Goal: Contribute content: Add original content to the website for others to see

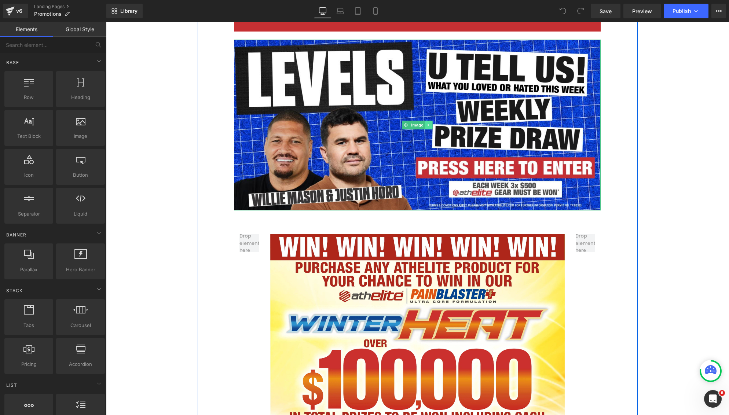
click at [428, 125] on icon at bounding box center [428, 125] width 1 height 3
click at [432, 125] on icon at bounding box center [433, 125] width 4 height 4
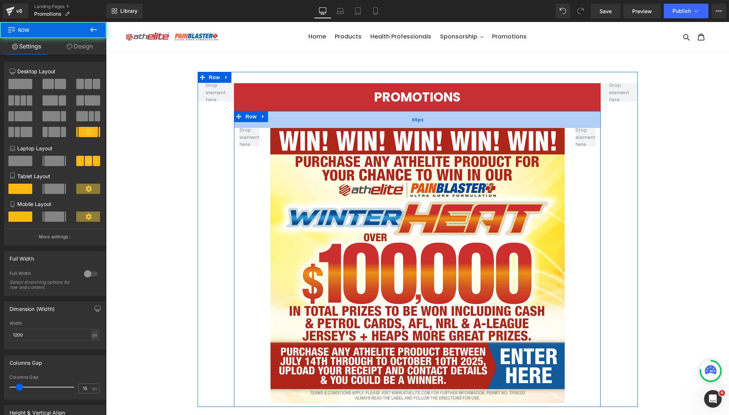
drag, startPoint x: 433, startPoint y: 120, endPoint x: 427, endPoint y: 126, distance: 8.6
click at [433, 113] on div "46px" at bounding box center [417, 119] width 367 height 17
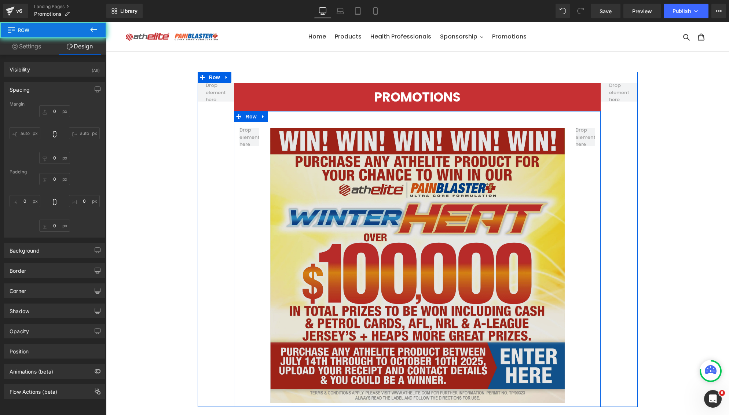
type input "0"
type input "46"
type input "0"
type input "10"
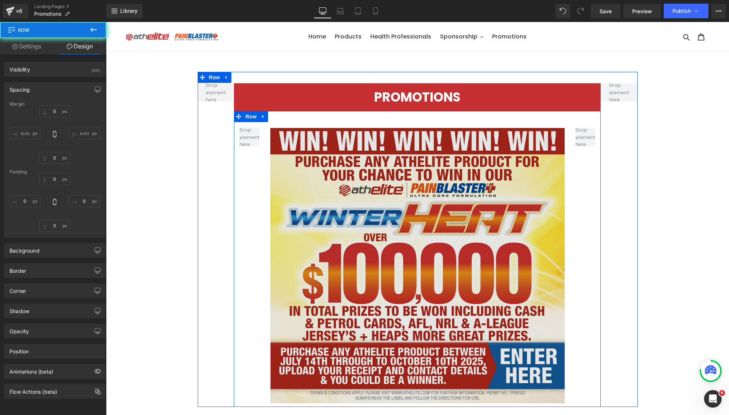
type input "0"
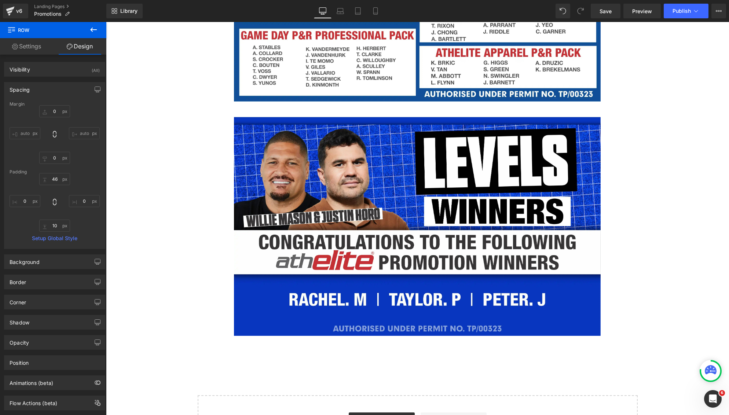
scroll to position [735, 0]
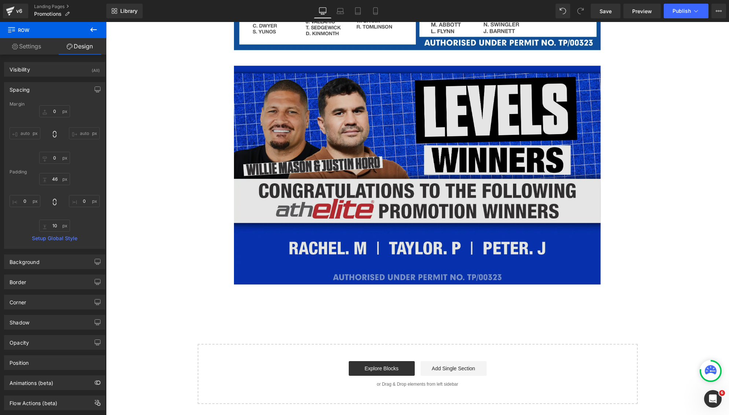
click at [415, 139] on img at bounding box center [417, 175] width 367 height 219
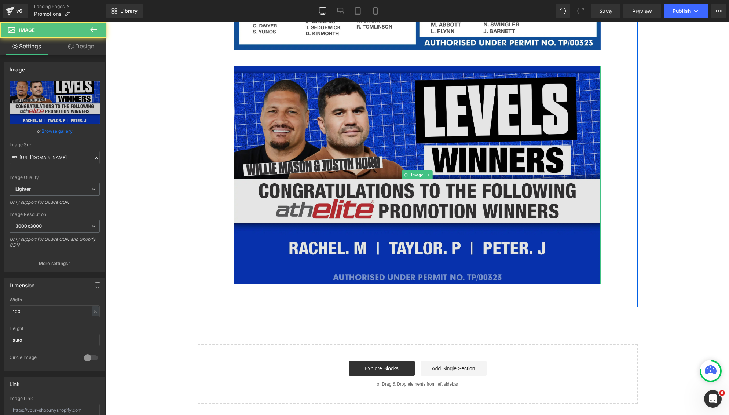
click at [431, 166] on img at bounding box center [417, 175] width 367 height 219
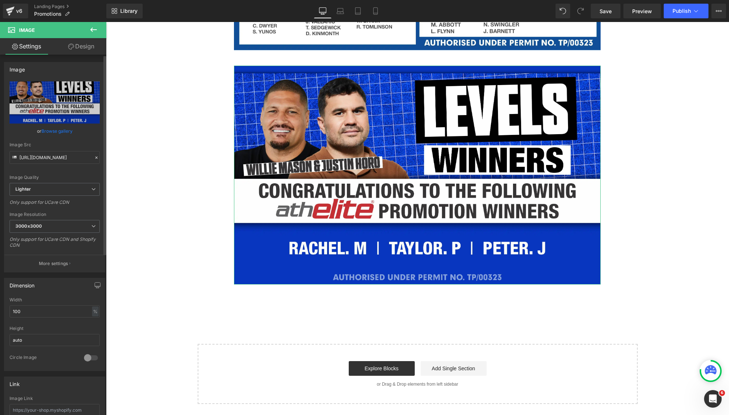
click at [66, 134] on link "Browse gallery" at bounding box center [56, 131] width 31 height 13
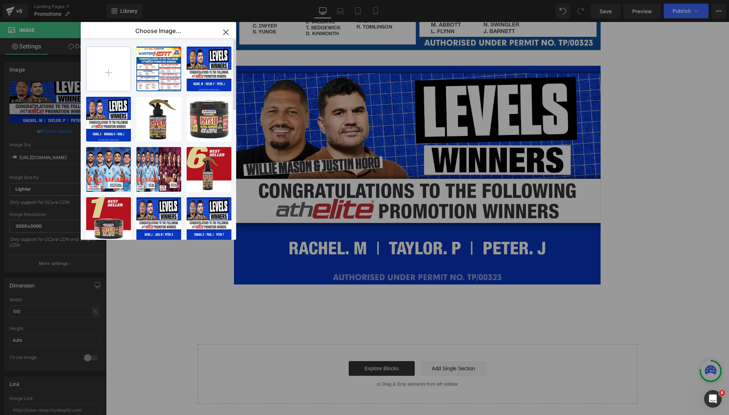
click at [107, 71] on input "file" at bounding box center [109, 69] width 44 height 44
type input "C:\fakepath\ws.webp"
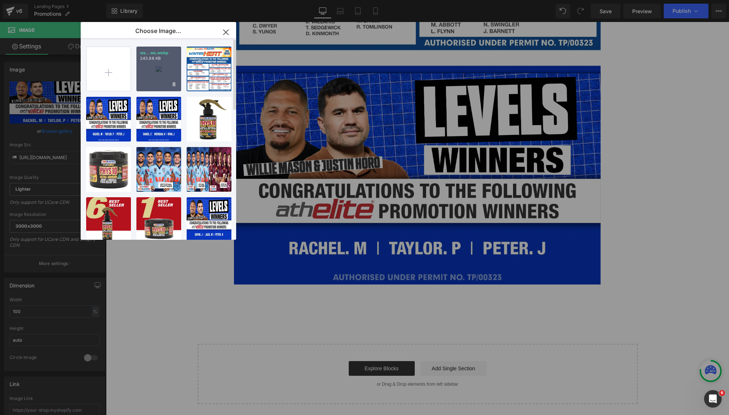
click at [147, 74] on div "ws...ws.webp 243.88 KB" at bounding box center [158, 69] width 45 height 45
type input "[URL][DOMAIN_NAME]"
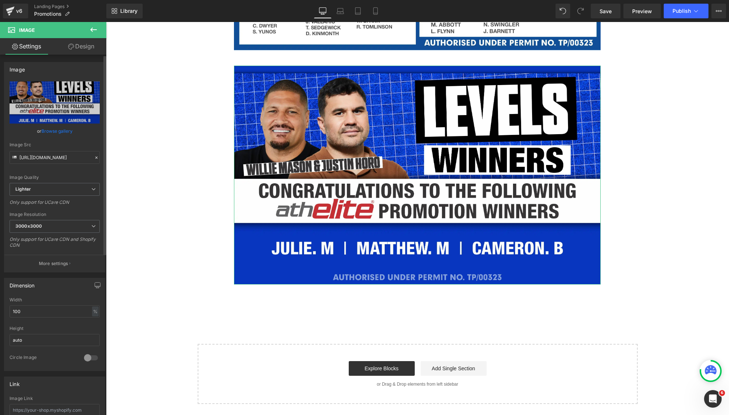
click at [55, 128] on link "Browse gallery" at bounding box center [56, 131] width 31 height 13
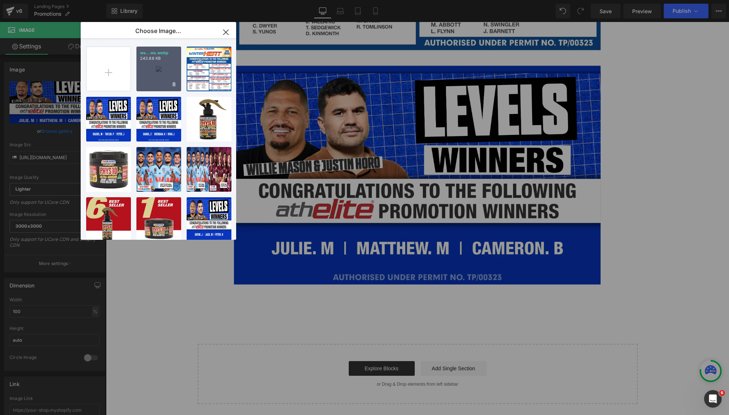
click at [146, 70] on div "ws...ws.webp 243.88 KB" at bounding box center [158, 69] width 45 height 45
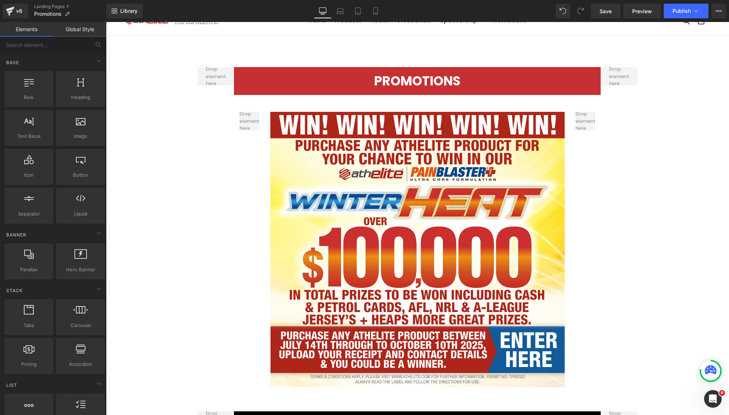
scroll to position [0, 0]
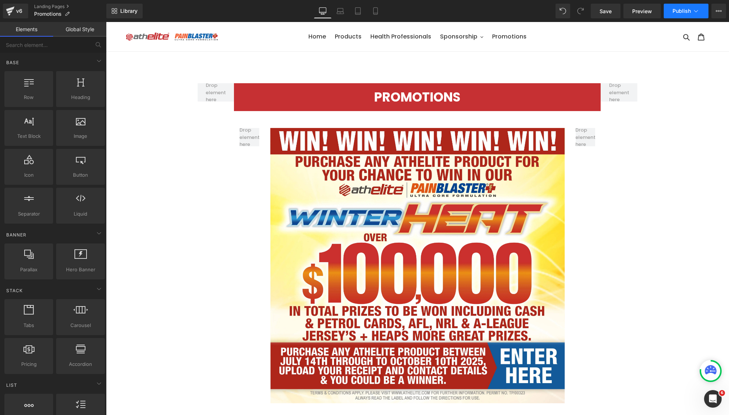
click at [678, 10] on span "Publish" at bounding box center [682, 11] width 18 height 6
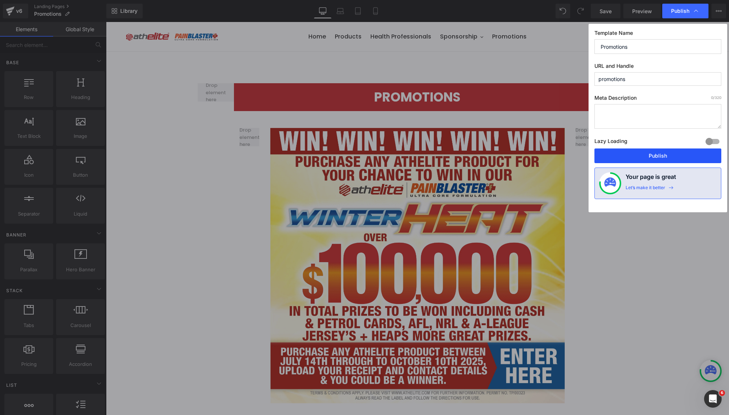
click at [649, 153] on button "Publish" at bounding box center [658, 156] width 127 height 15
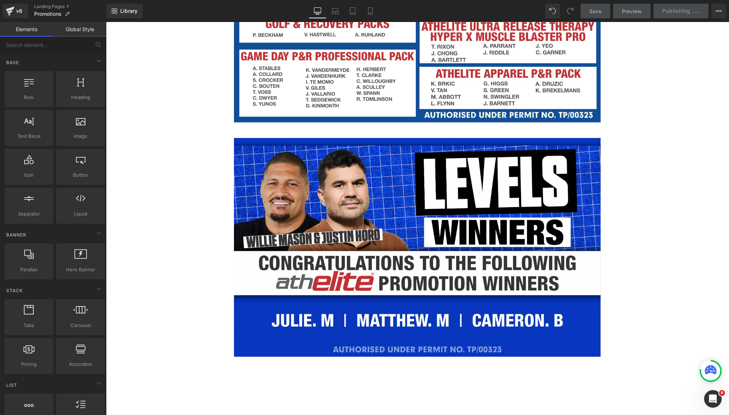
scroll to position [735, 0]
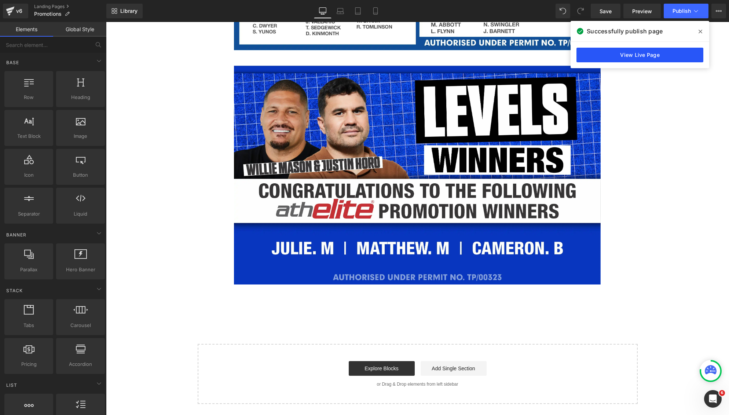
click at [602, 52] on link "View Live Page" at bounding box center [640, 55] width 127 height 15
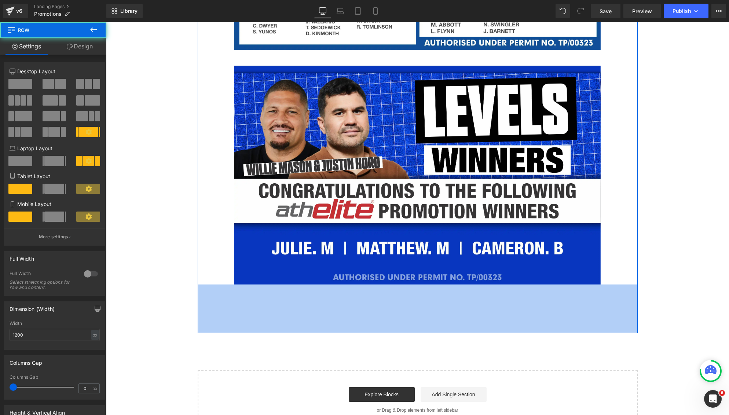
drag, startPoint x: 416, startPoint y: 306, endPoint x: 659, endPoint y: 95, distance: 321.2
click at [419, 331] on div "133px" at bounding box center [418, 309] width 440 height 49
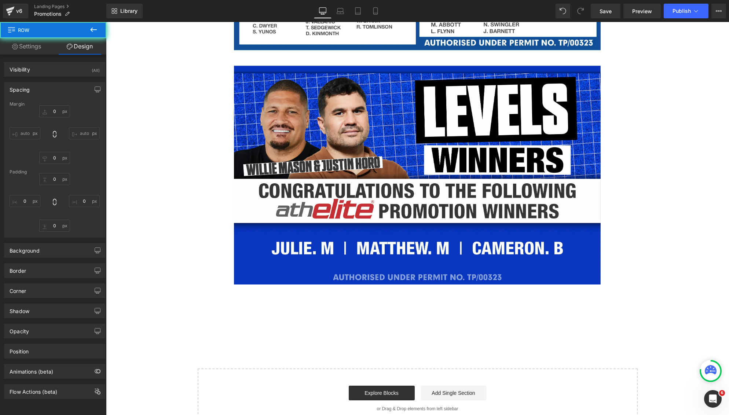
type input "0"
type input "56"
type input "0"
type input "129"
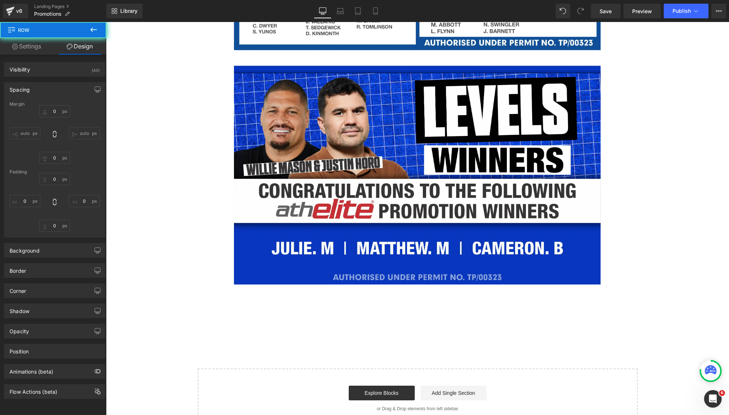
type input "0"
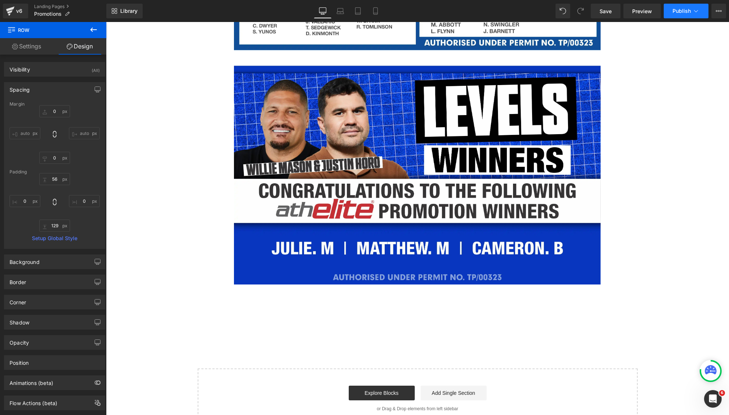
click at [675, 7] on button "Publish" at bounding box center [686, 11] width 45 height 15
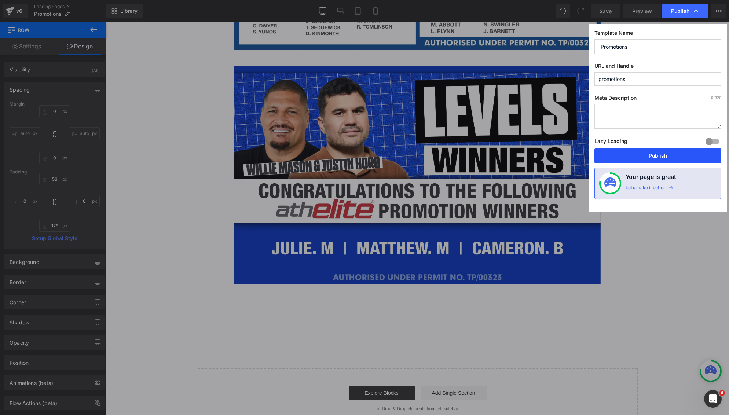
click at [664, 156] on button "Publish" at bounding box center [658, 156] width 127 height 15
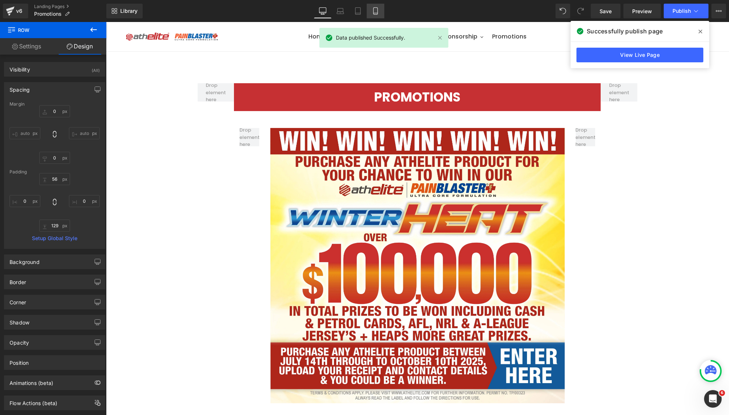
click at [378, 12] on icon at bounding box center [375, 10] width 7 height 7
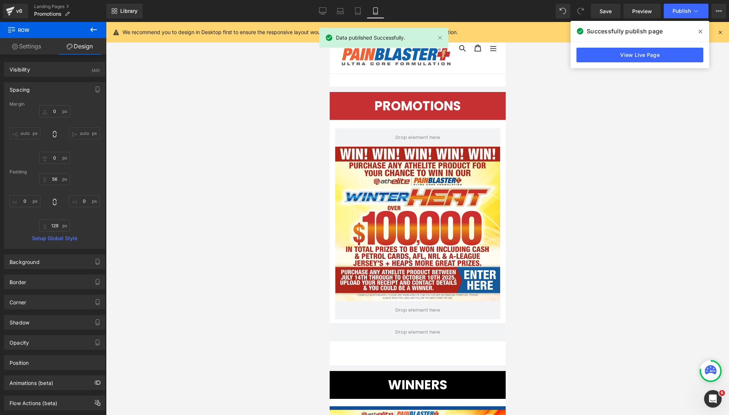
scroll to position [149, 0]
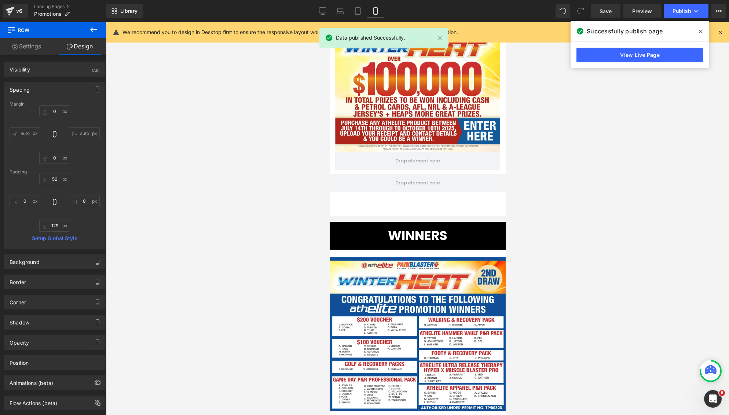
type input "0"
type input "66"
type input "0"
type input "7"
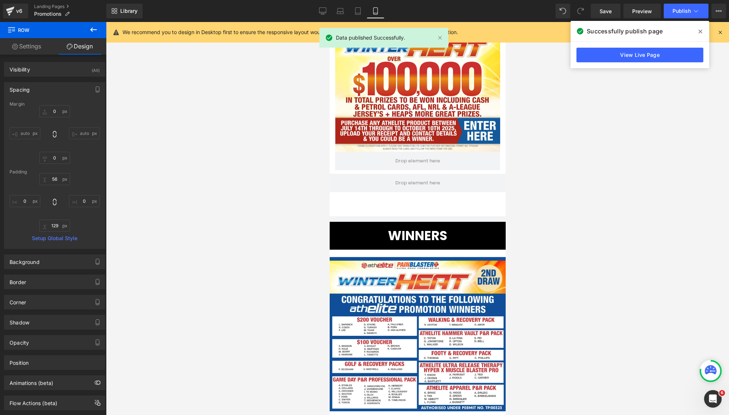
type input "0"
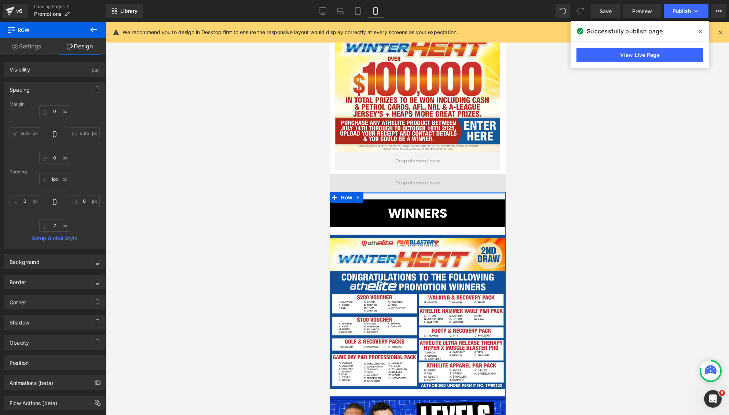
type input "0px"
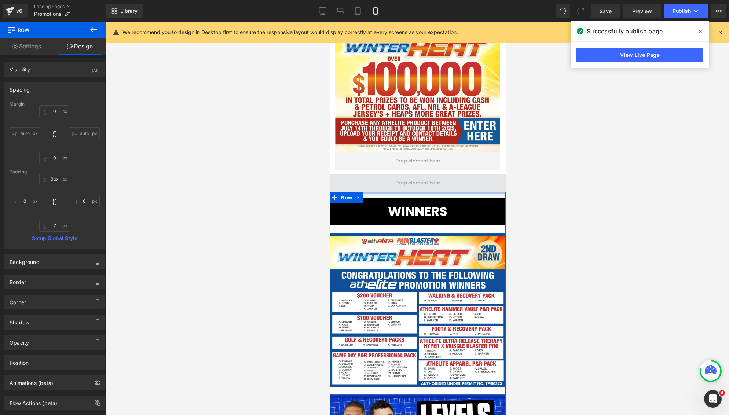
drag, startPoint x: 416, startPoint y: 207, endPoint x: 420, endPoint y: 184, distance: 23.8
click at [416, 182] on div "PROMOTIONS Heading Row Image Row 46px Row WINNERS Heading Row Image Image Row 1…" at bounding box center [417, 287] width 176 height 701
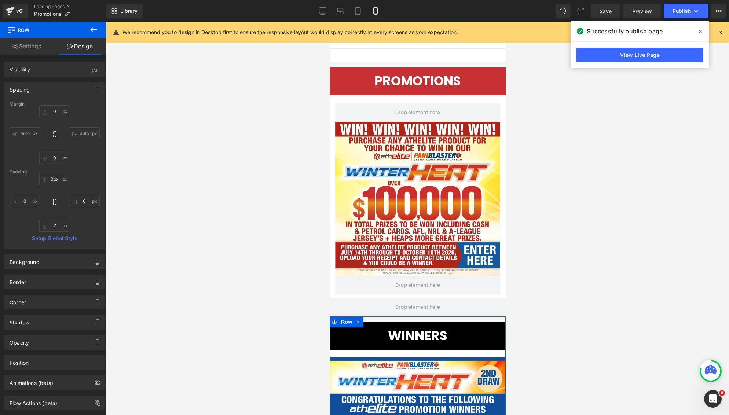
scroll to position [0, 0]
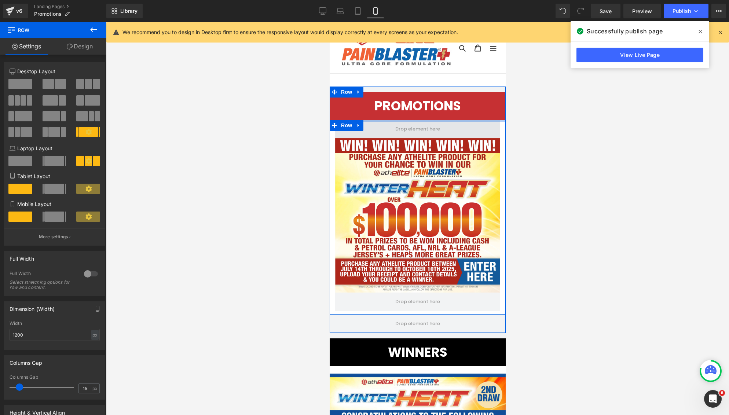
drag, startPoint x: 435, startPoint y: 124, endPoint x: 439, endPoint y: 123, distance: 4.5
click at [434, 113] on div "PROMOTIONS Heading Row Image Row" at bounding box center [417, 210] width 176 height 210
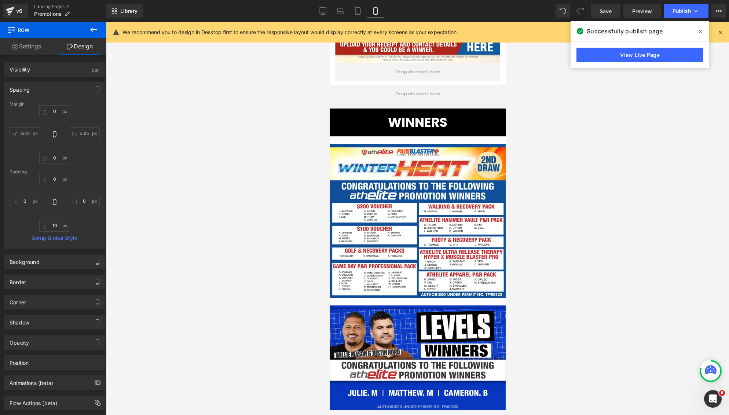
scroll to position [231, 0]
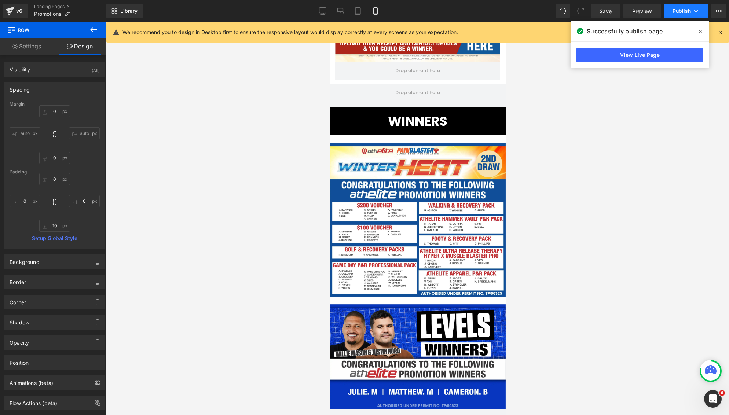
click at [682, 13] on span "Publish" at bounding box center [682, 11] width 18 height 6
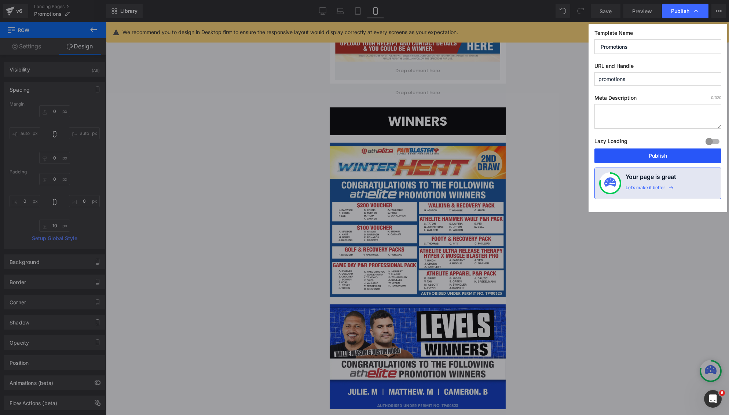
drag, startPoint x: 667, startPoint y: 152, endPoint x: 598, endPoint y: 187, distance: 77.8
click at [667, 152] on button "Publish" at bounding box center [658, 156] width 127 height 15
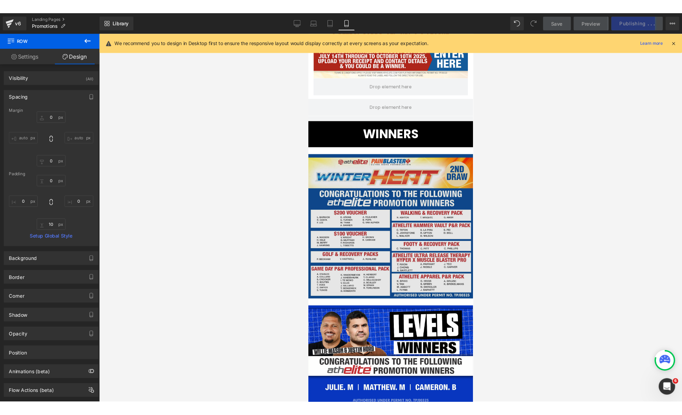
scroll to position [263, 0]
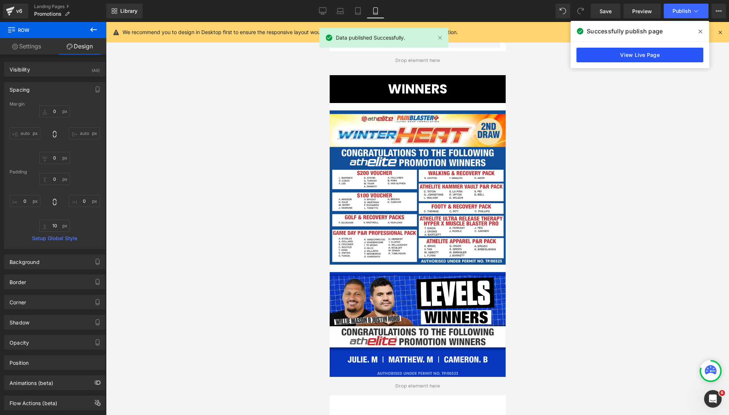
click at [632, 57] on link "View Live Page" at bounding box center [640, 55] width 127 height 15
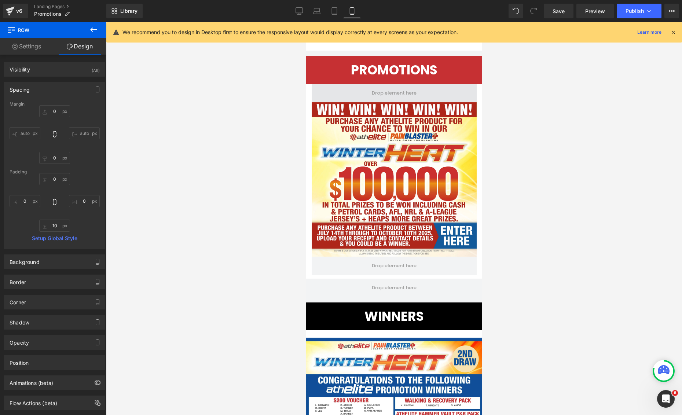
scroll to position [0, 0]
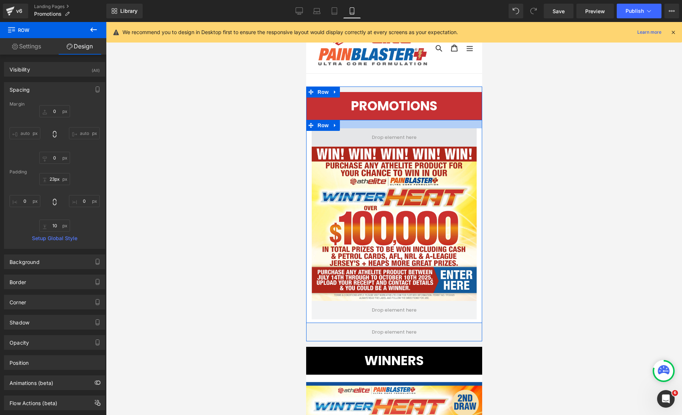
type input "22px"
drag, startPoint x: 376, startPoint y: 120, endPoint x: 376, endPoint y: 127, distance: 7.7
click at [376, 128] on div "Image Row" at bounding box center [394, 221] width 176 height 203
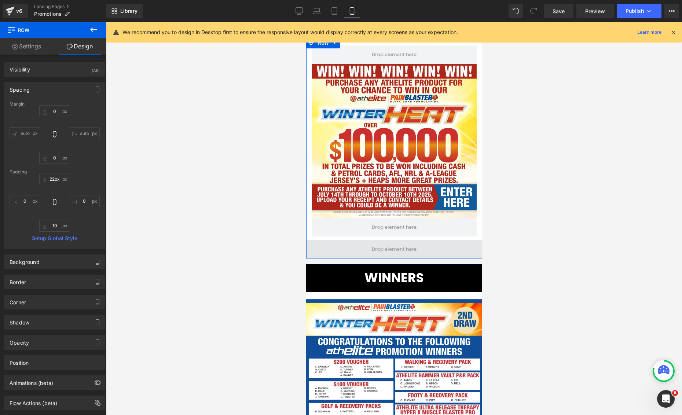
scroll to position [142, 0]
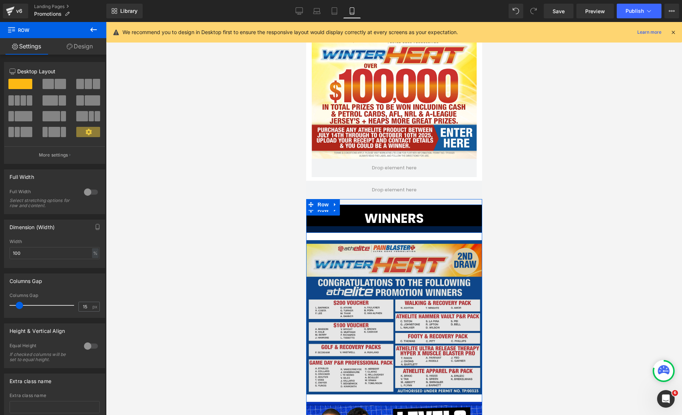
drag, startPoint x: 407, startPoint y: 228, endPoint x: 409, endPoint y: 240, distance: 12.6
click at [407, 228] on div at bounding box center [394, 229] width 176 height 7
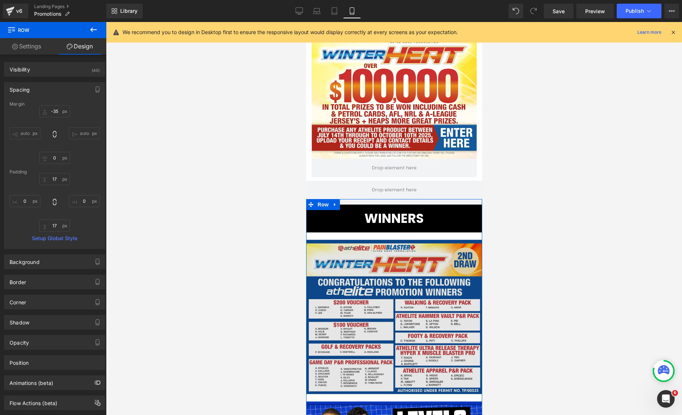
click at [407, 240] on div "Image" at bounding box center [394, 317] width 176 height 154
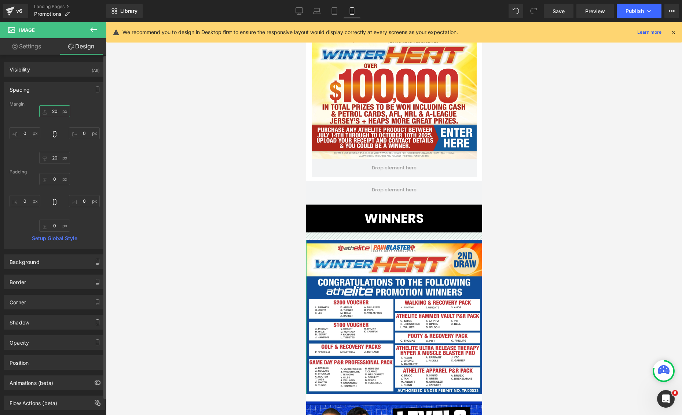
click at [56, 110] on input "20" at bounding box center [54, 111] width 31 height 12
click at [52, 114] on input "20" at bounding box center [54, 111] width 31 height 12
type input "40"
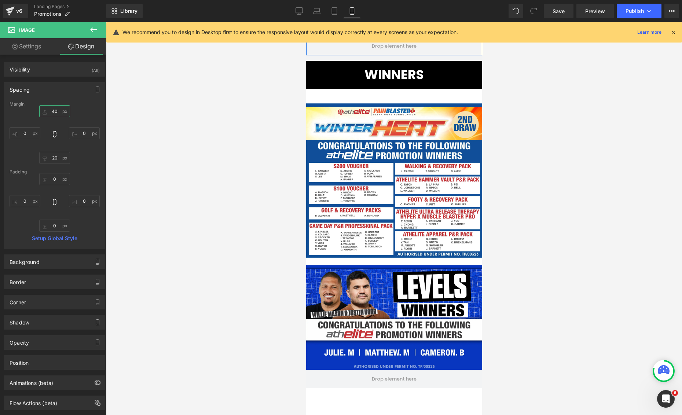
scroll to position [332, 0]
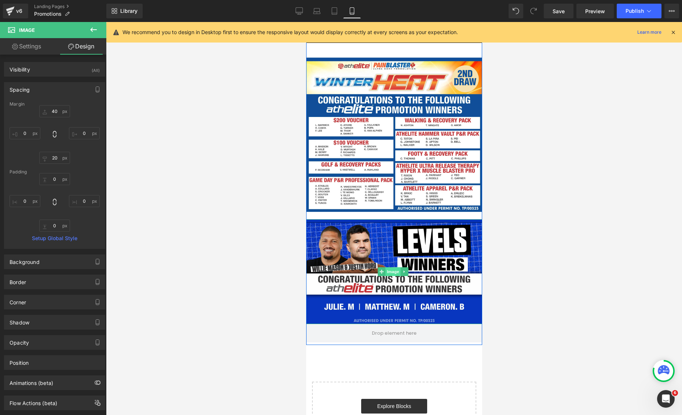
click at [392, 267] on span "Image" at bounding box center [392, 271] width 15 height 9
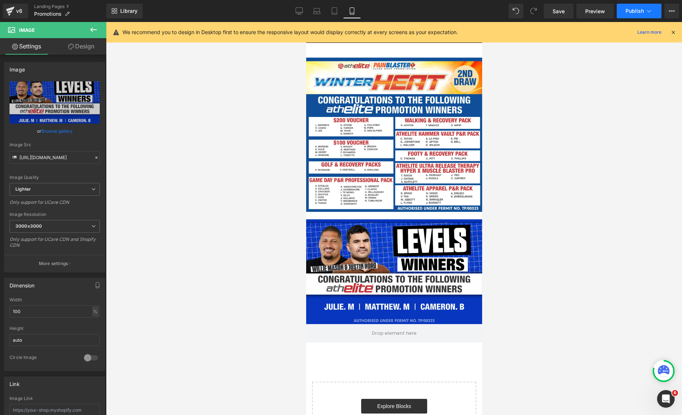
click at [637, 11] on span "Publish" at bounding box center [635, 11] width 18 height 6
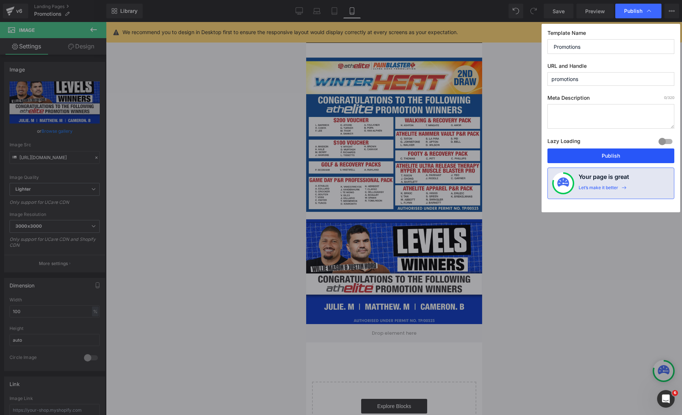
drag, startPoint x: 606, startPoint y: 156, endPoint x: 92, endPoint y: 156, distance: 514.4
click at [606, 156] on button "Publish" at bounding box center [611, 156] width 127 height 15
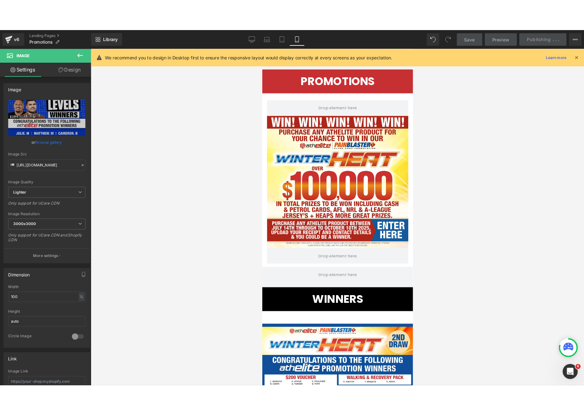
scroll to position [0, 0]
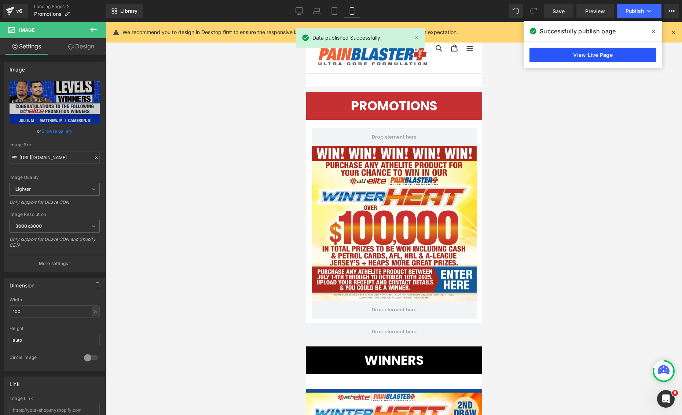
click at [588, 57] on link "View Live Page" at bounding box center [593, 55] width 127 height 15
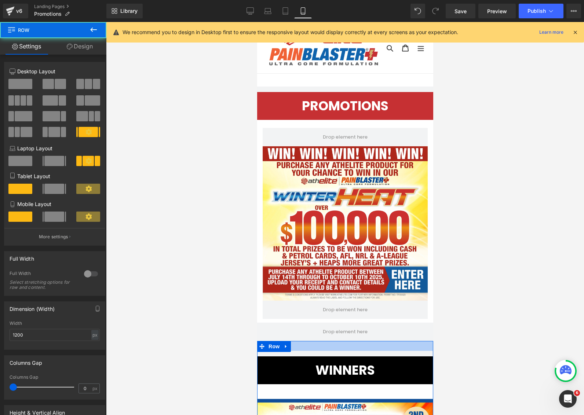
drag, startPoint x: 326, startPoint y: 339, endPoint x: 367, endPoint y: 318, distance: 45.5
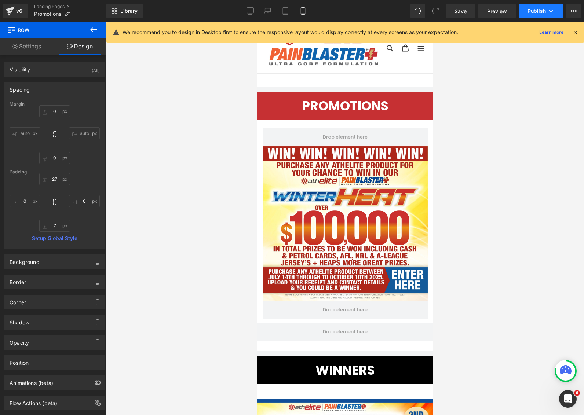
click at [538, 6] on button "Publish" at bounding box center [541, 11] width 45 height 15
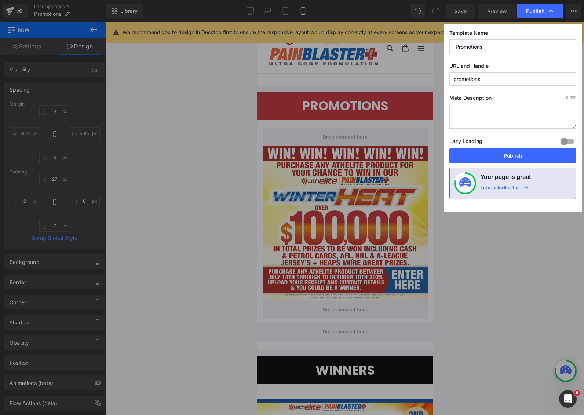
drag, startPoint x: 517, startPoint y: 162, endPoint x: 512, endPoint y: 161, distance: 4.8
click at [516, 162] on button "Publish" at bounding box center [512, 156] width 127 height 15
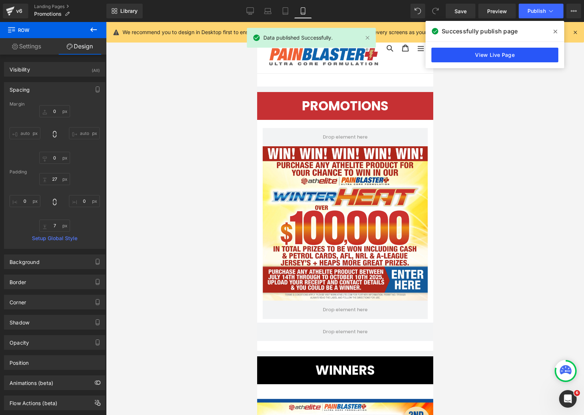
click at [486, 52] on link "View Live Page" at bounding box center [494, 55] width 127 height 15
